Goal: Transaction & Acquisition: Subscribe to service/newsletter

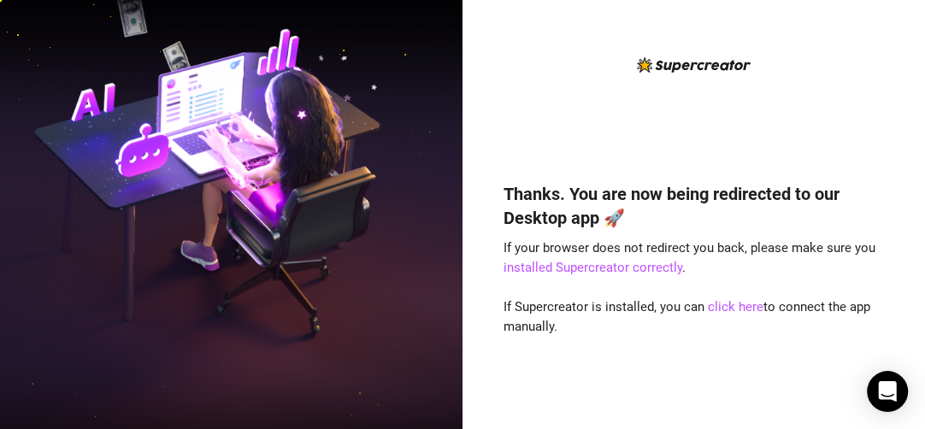
drag, startPoint x: 727, startPoint y: 398, endPoint x: 628, endPoint y: 356, distance: 107.6
click at [628, 356] on div "Thanks. You are now being redirected to our Desktop app 🚀 If your browser does …" at bounding box center [693, 280] width 381 height 243
click at [739, 300] on link "click here" at bounding box center [736, 306] width 56 height 15
click at [613, 267] on link "installed Supercreator correctly" at bounding box center [592, 267] width 179 height 15
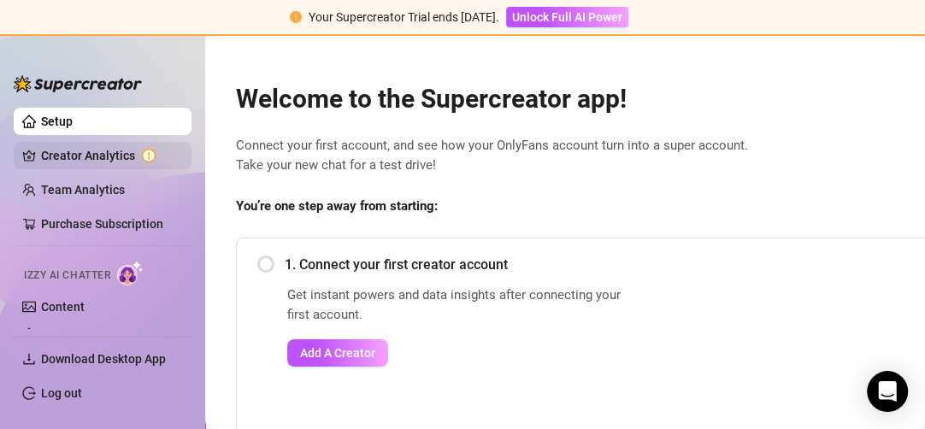
click at [104, 152] on link "Creator Analytics" at bounding box center [109, 155] width 137 height 27
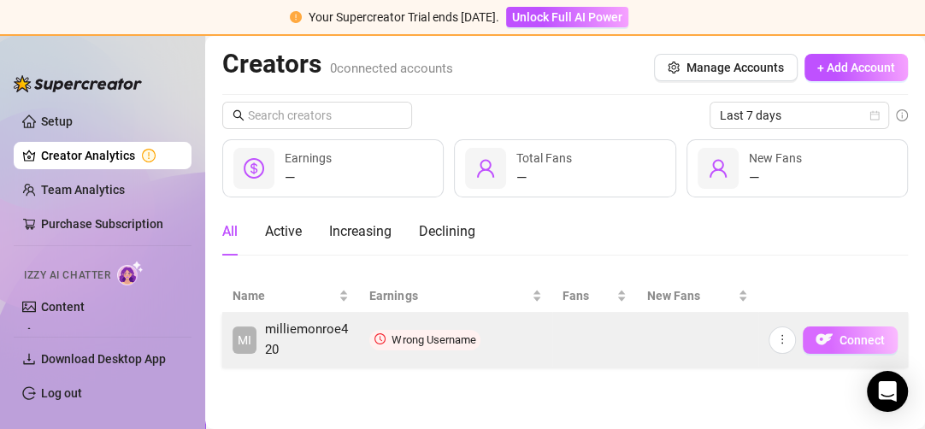
click at [852, 330] on button "Connect" at bounding box center [849, 339] width 95 height 27
click at [779, 337] on icon "more" at bounding box center [782, 339] width 12 height 12
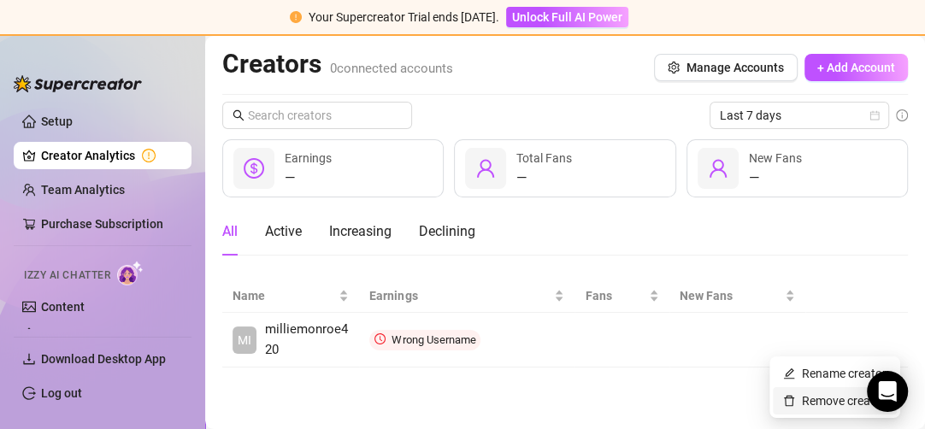
click at [810, 398] on link "Remove creator" at bounding box center [834, 401] width 103 height 14
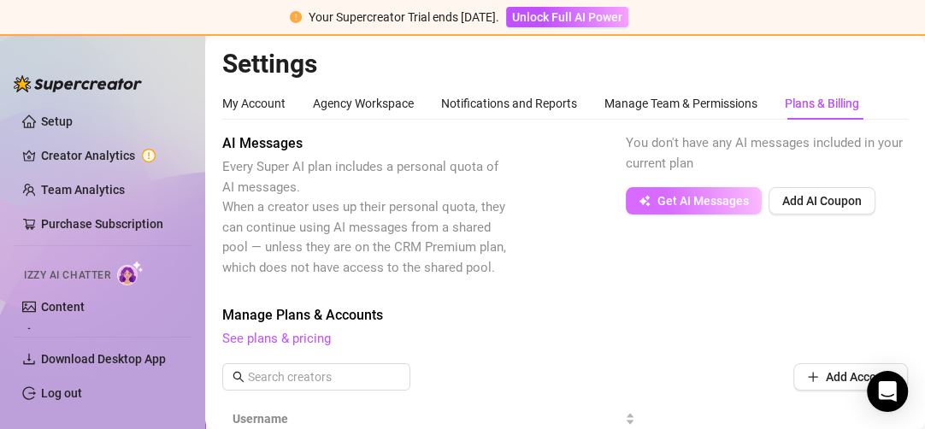
click at [667, 208] on button "Get AI Messages" at bounding box center [694, 200] width 136 height 27
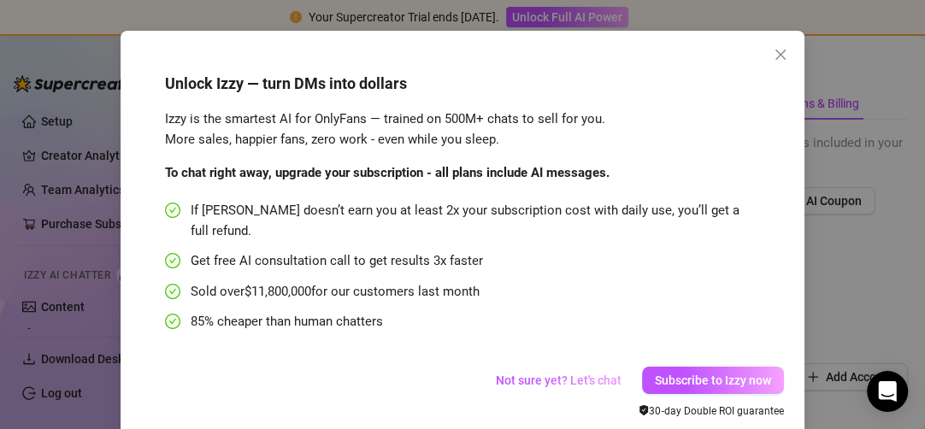
scroll to position [62, 0]
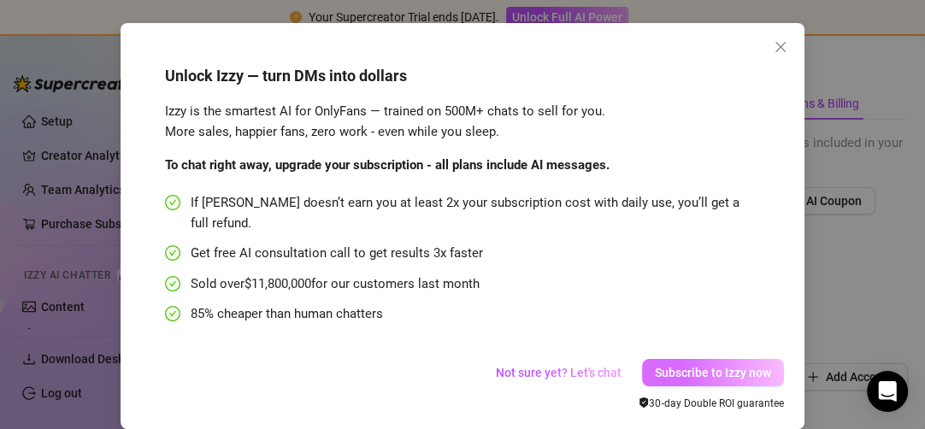
click at [642, 359] on button "Subscribe to Izzy now" at bounding box center [713, 372] width 142 height 27
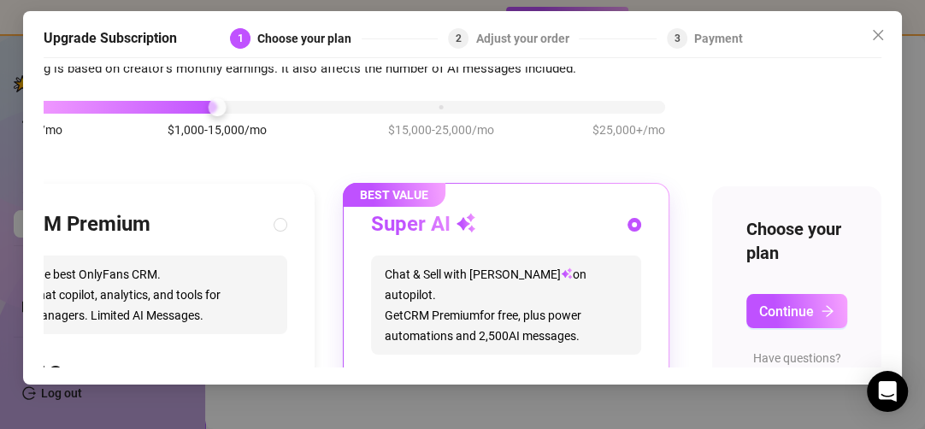
scroll to position [0, 102]
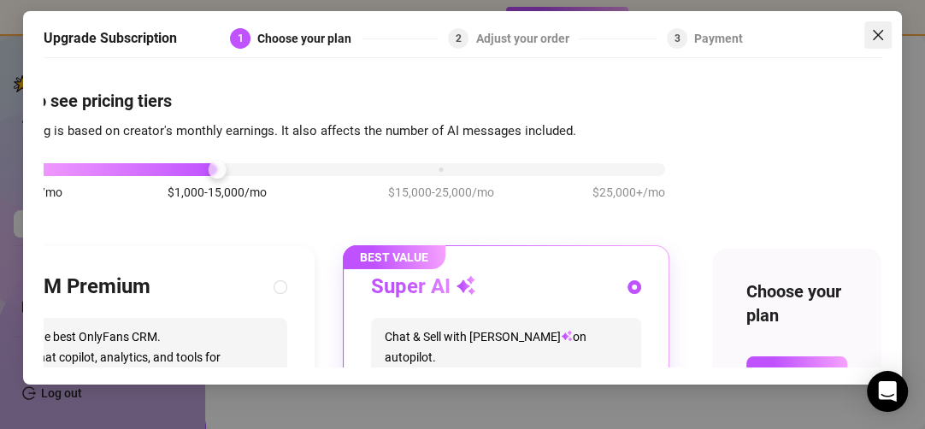
click at [880, 38] on icon "close" at bounding box center [877, 34] width 10 height 10
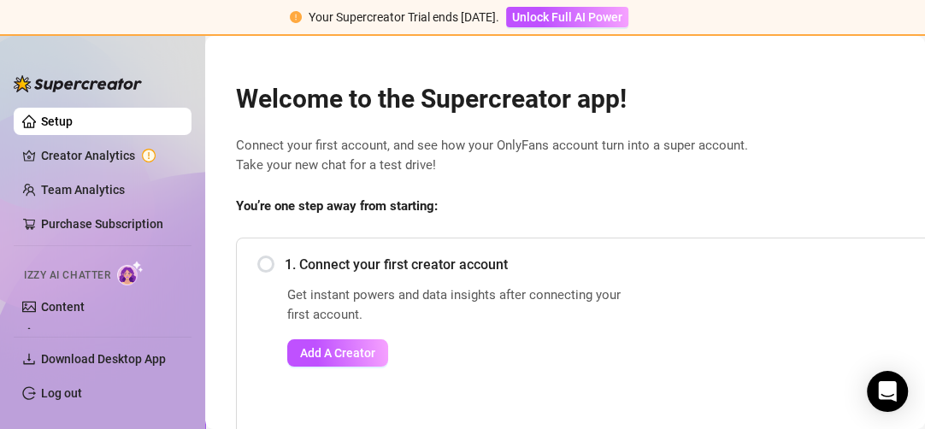
click at [505, 372] on div "Get instant powers and data insights after connecting your first account. Add A…" at bounding box center [459, 404] width 344 height 239
